Goal: Transaction & Acquisition: Purchase product/service

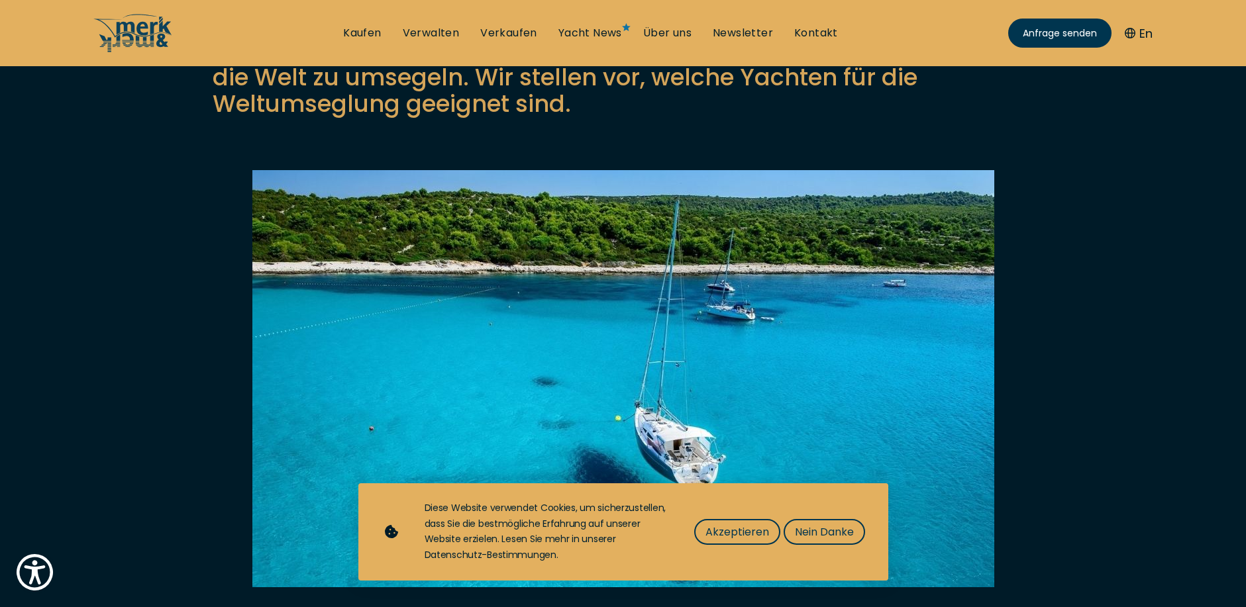
scroll to position [265, 0]
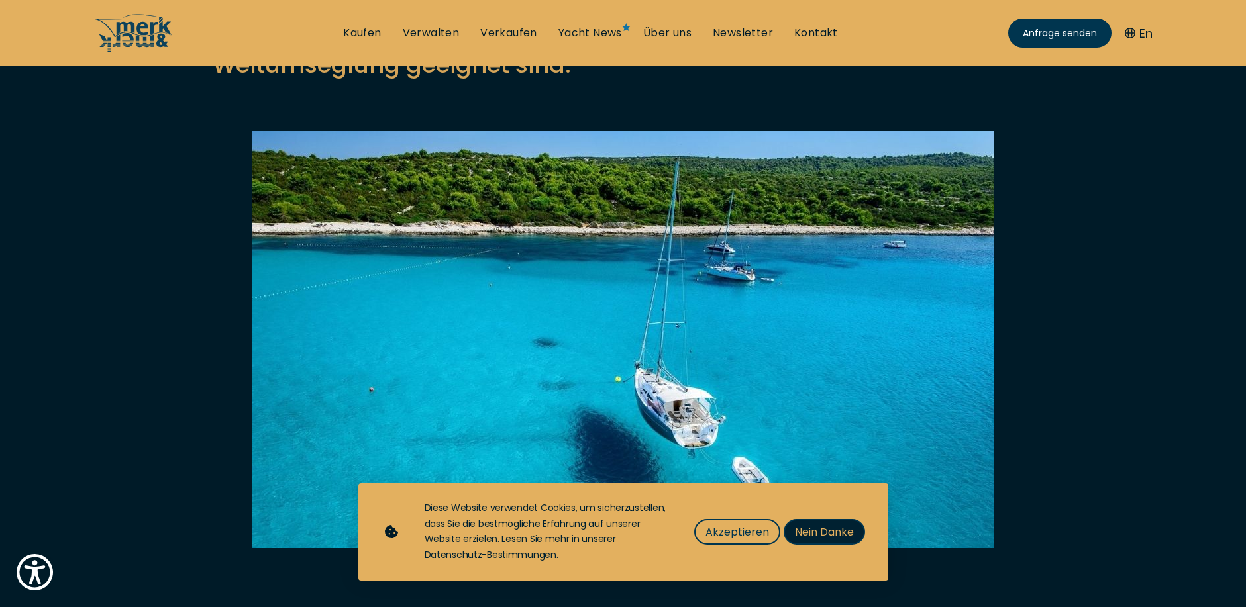
click at [818, 531] on span "Nein Danke" at bounding box center [824, 532] width 59 height 17
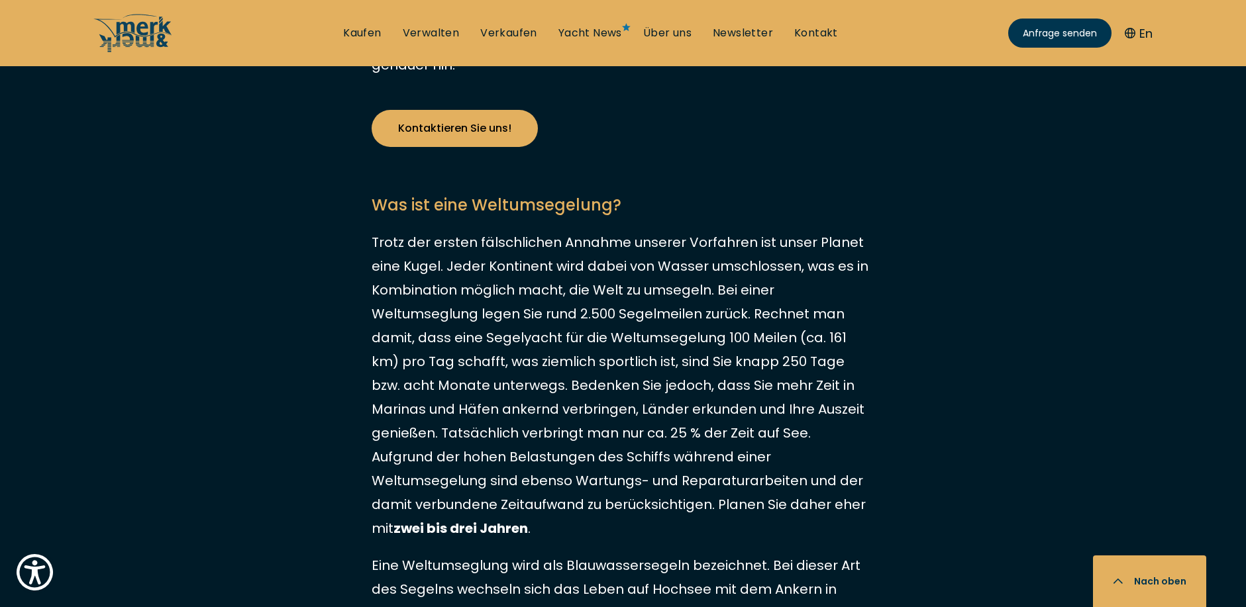
scroll to position [1222, 0]
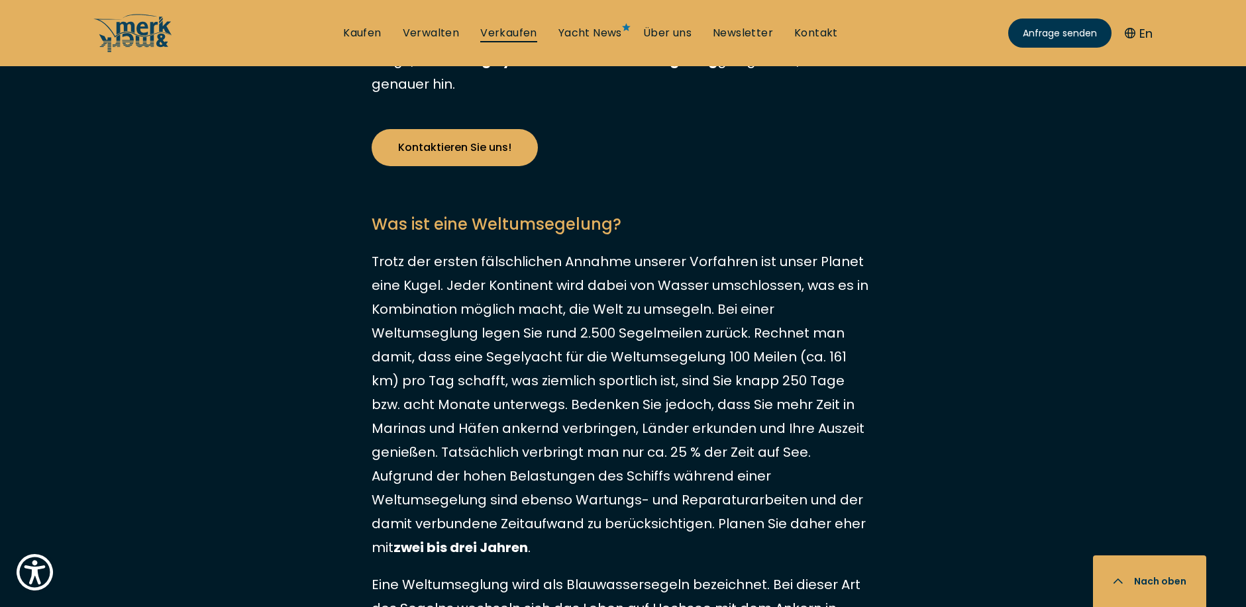
click at [526, 28] on link "Verkaufen" at bounding box center [508, 33] width 57 height 15
select select "sell"
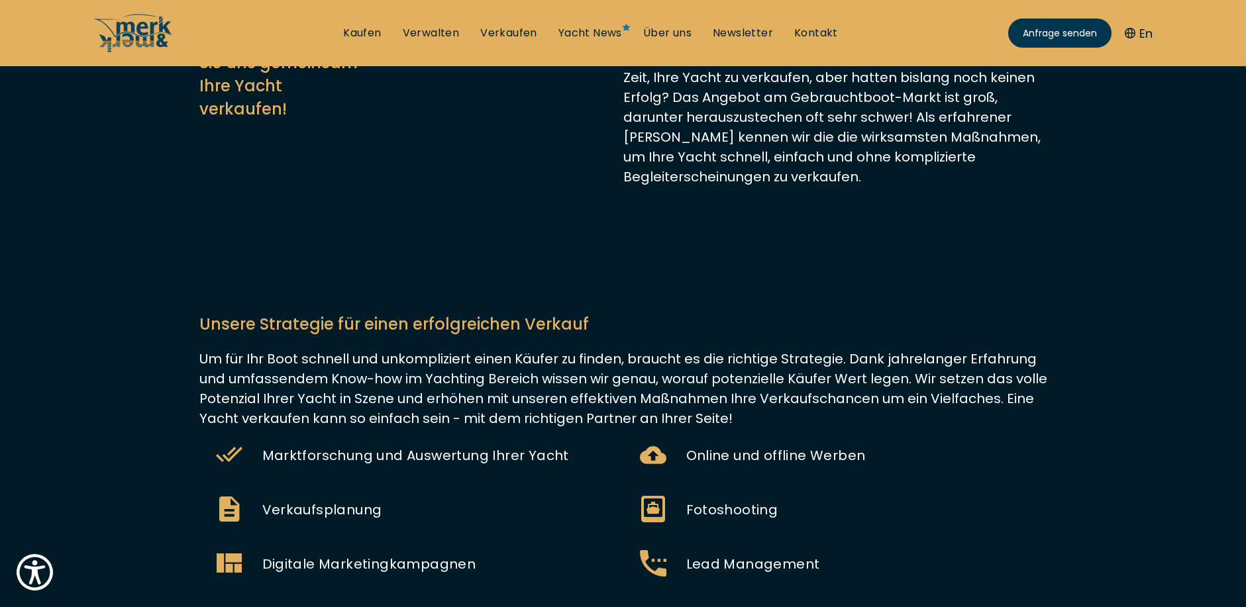
scroll to position [397, 0]
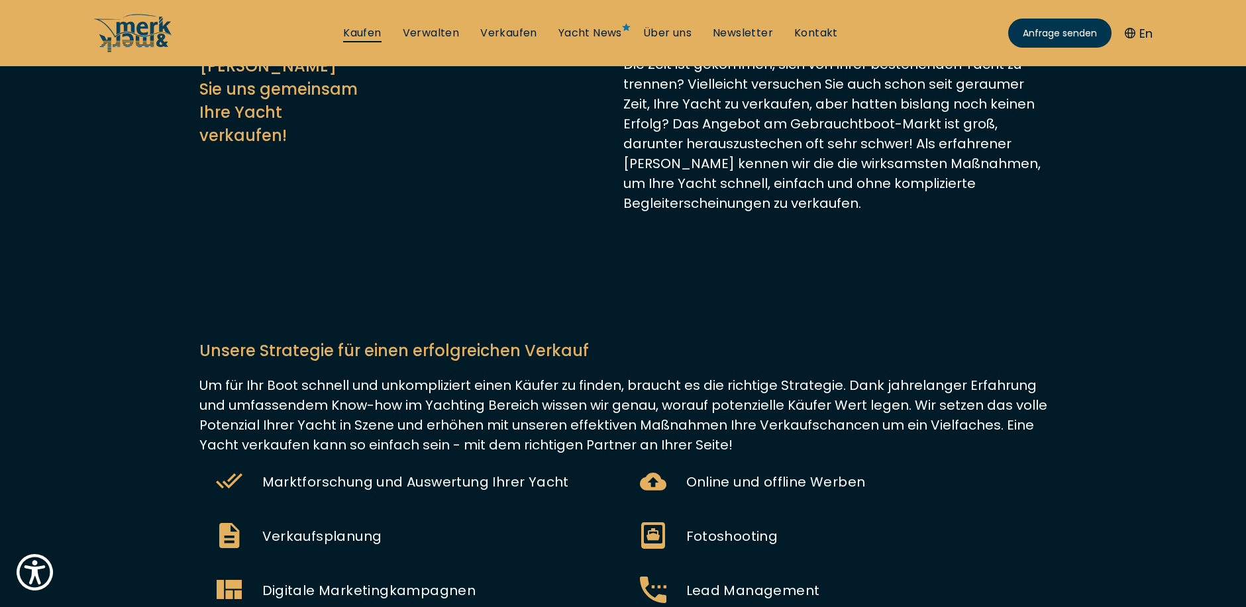
click at [356, 34] on link "Kaufen" at bounding box center [362, 33] width 38 height 15
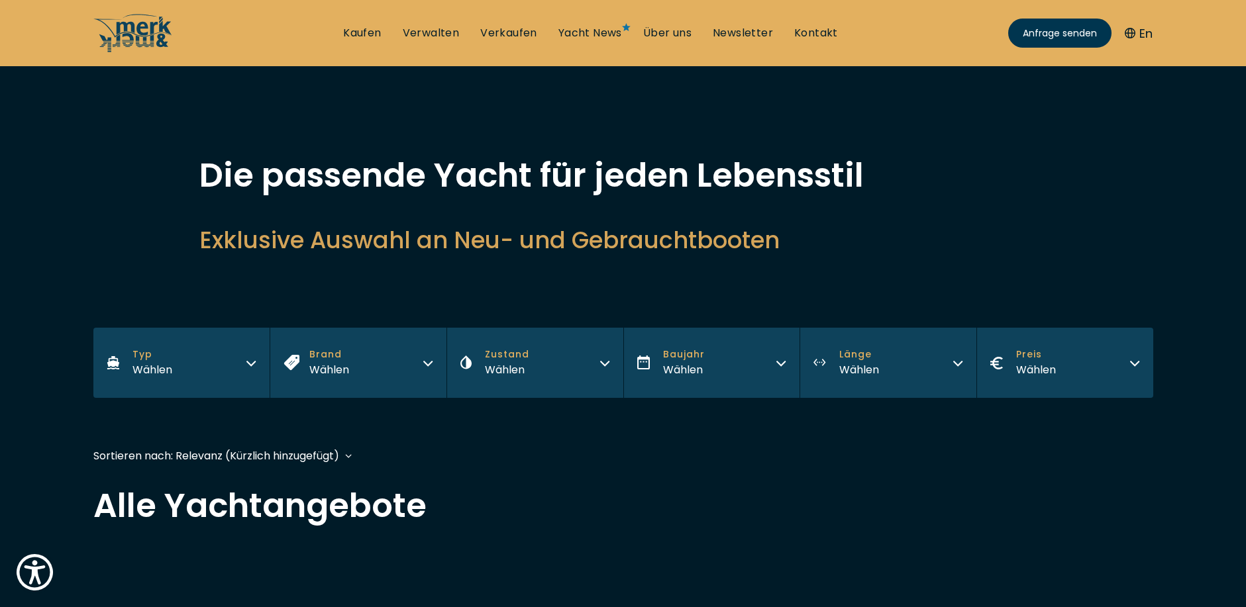
click at [250, 358] on icon "button" at bounding box center [251, 361] width 11 height 11
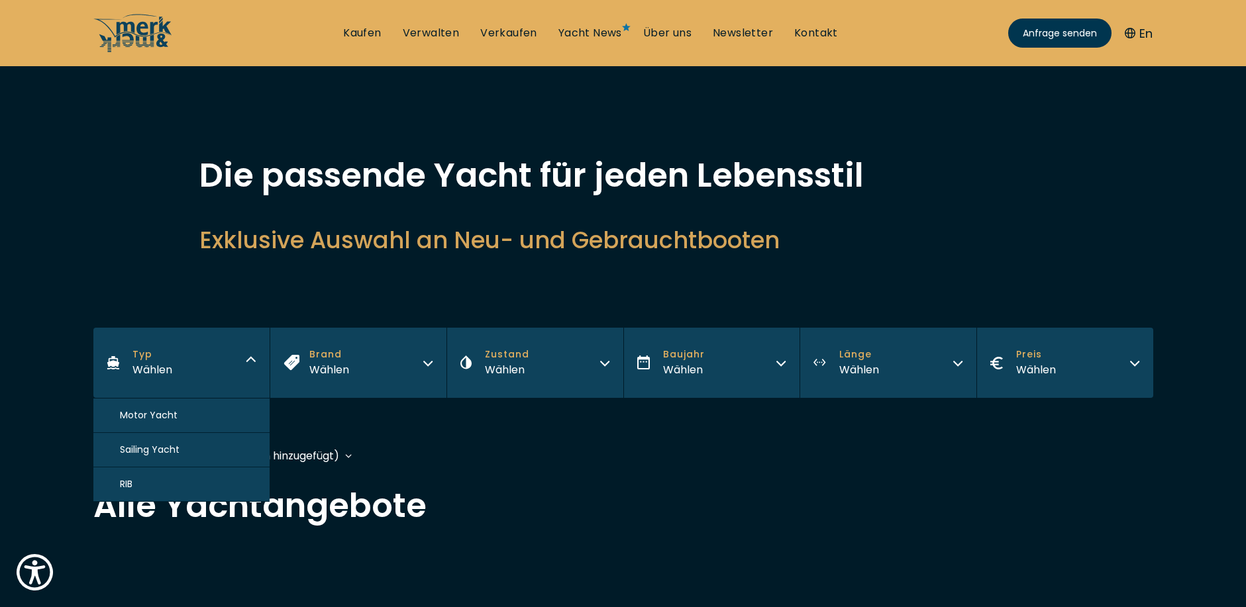
click at [175, 448] on span "Sailing Yacht" at bounding box center [150, 450] width 60 height 14
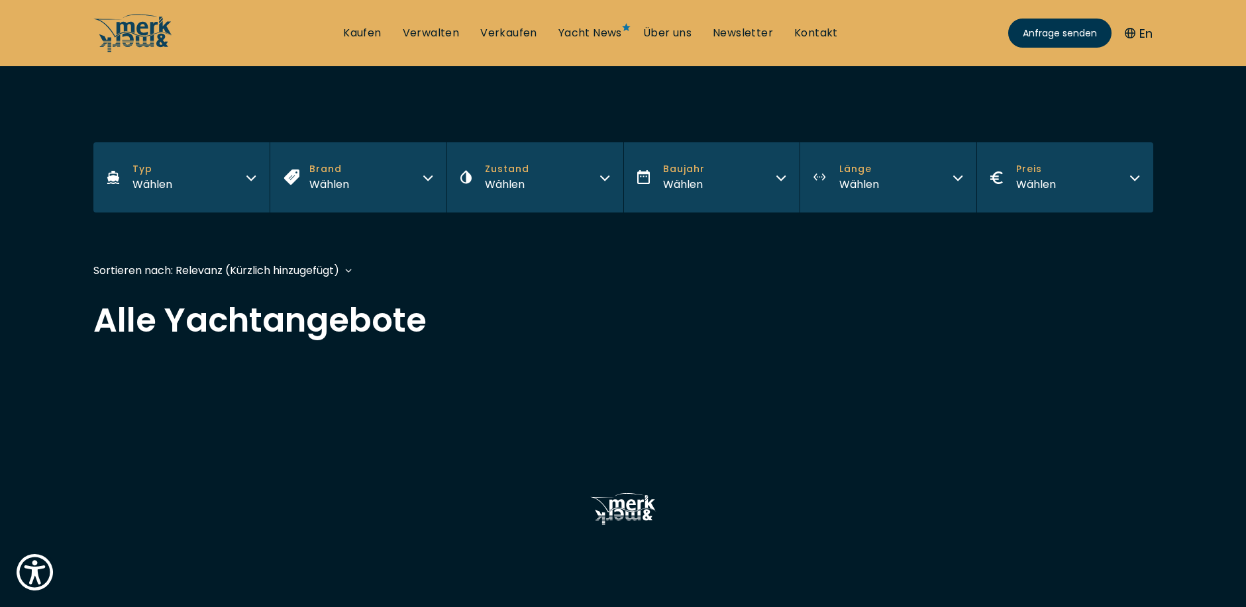
scroll to position [314, 0]
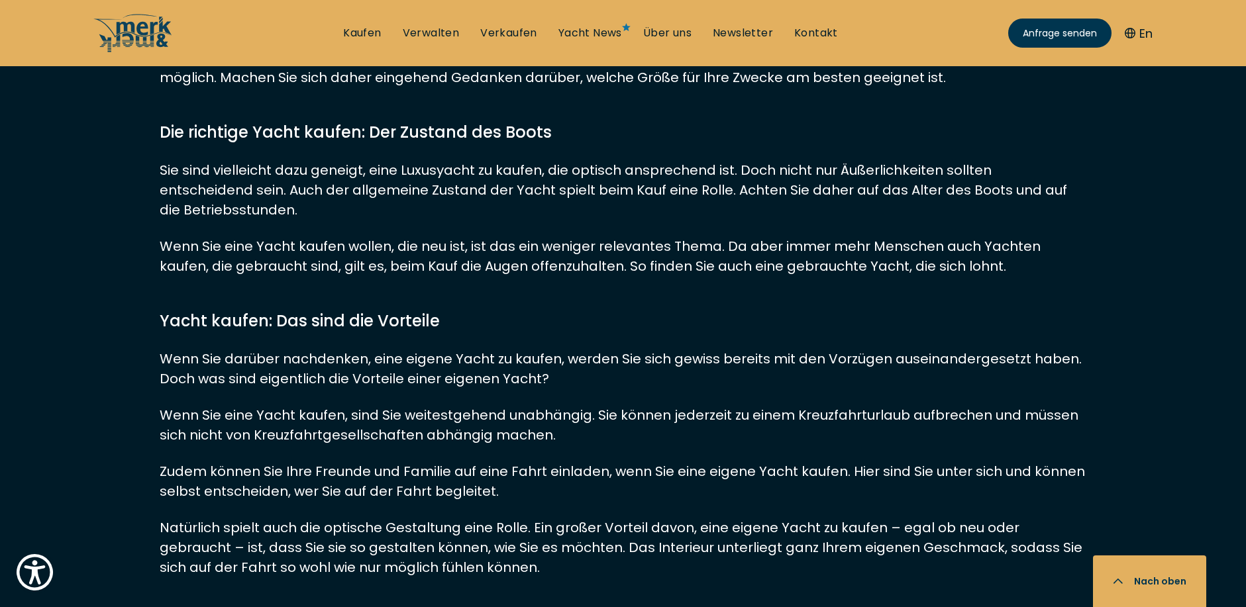
scroll to position [2517, 0]
